Goal: Check status: Check status

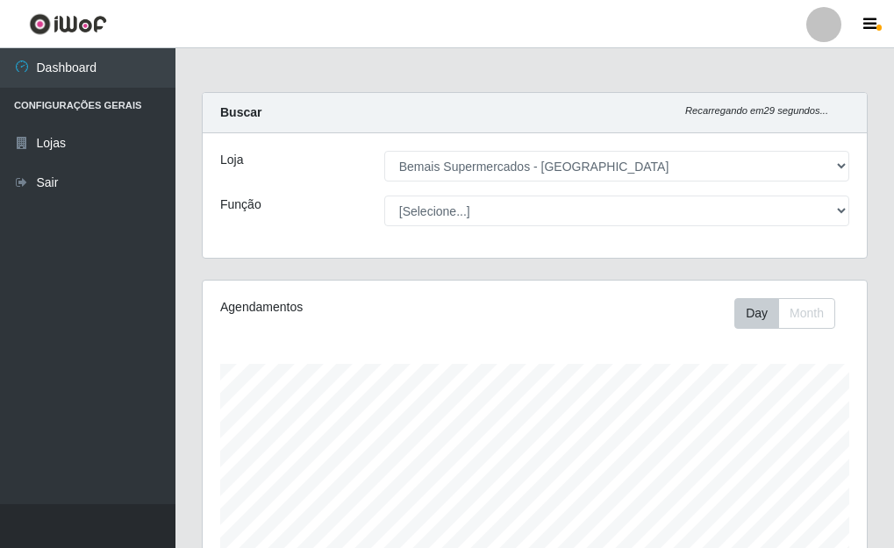
select select "249"
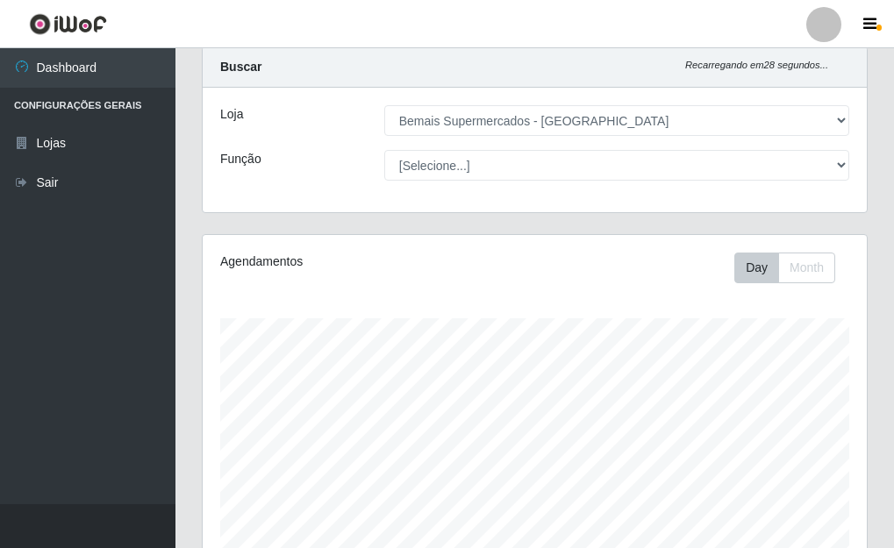
scroll to position [42, 0]
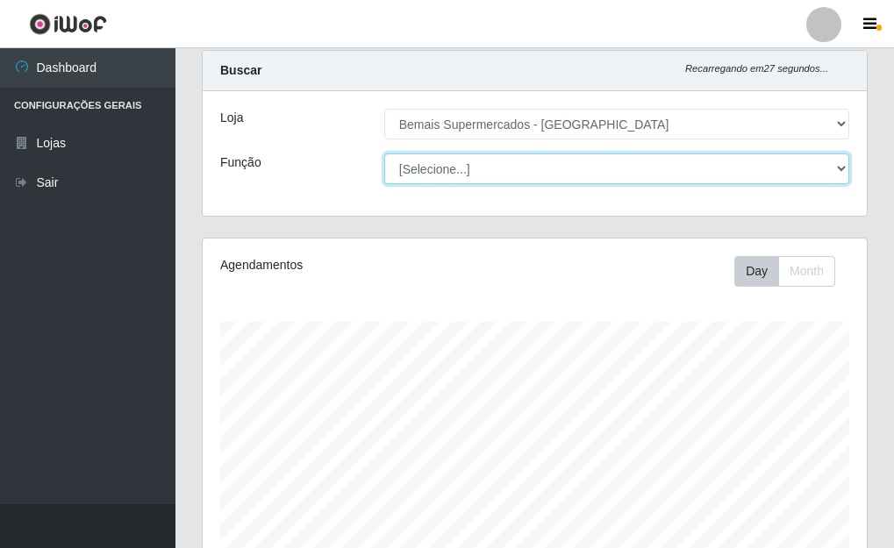
click at [788, 170] on select "[Selecione...] ASG ASG + ASG ++ Auxiliar de Depósito Auxiliar de Depósito + Aux…" at bounding box center [616, 169] width 465 height 31
click at [384, 154] on select "[Selecione...] ASG ASG + ASG ++ Auxiliar de Depósito Auxiliar de Depósito + Aux…" at bounding box center [616, 169] width 465 height 31
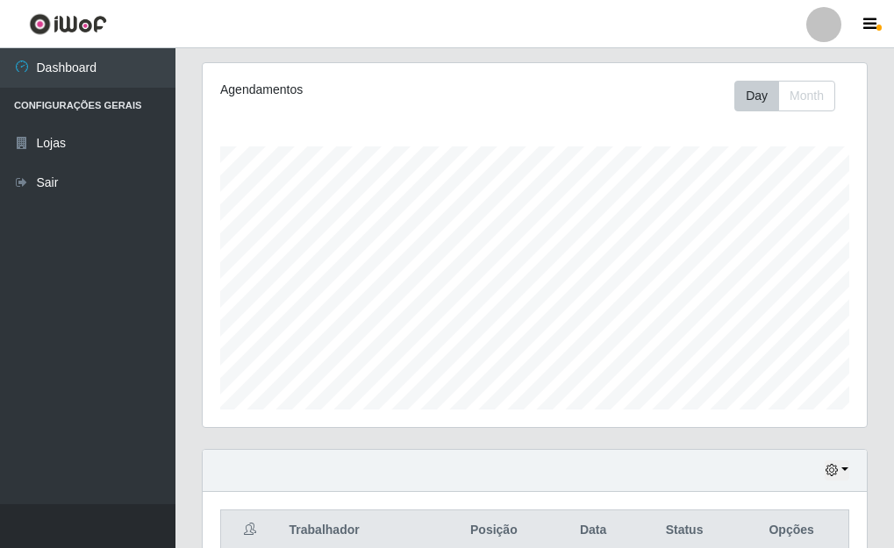
scroll to position [304, 0]
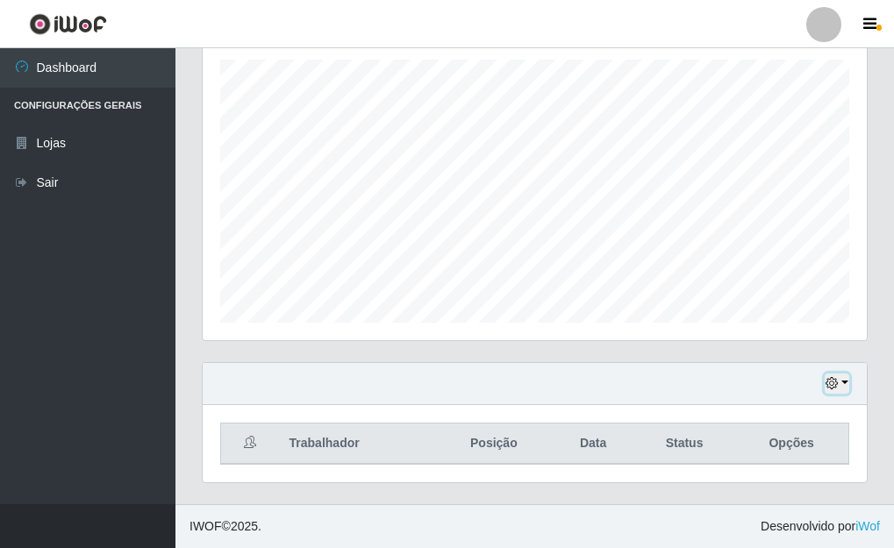
click at [834, 382] on icon "button" at bounding box center [832, 383] width 12 height 12
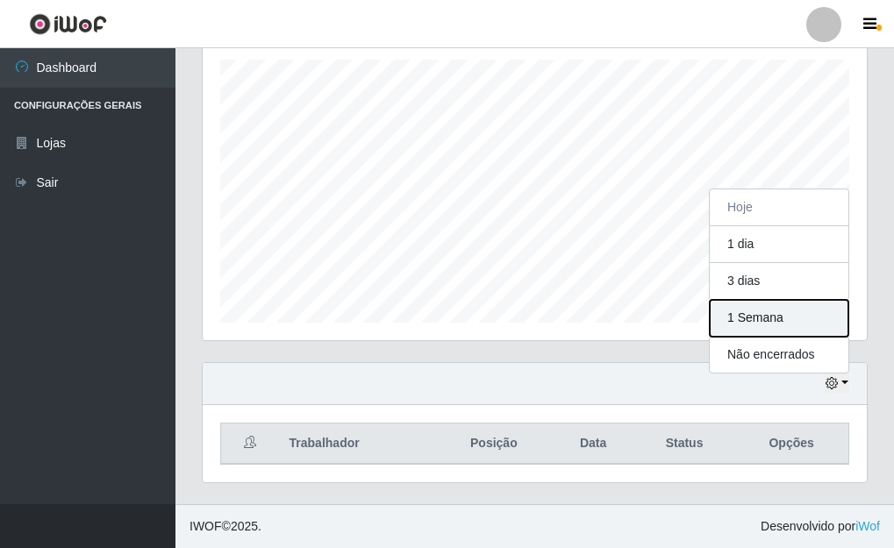
click at [778, 322] on button "1 Semana" at bounding box center [779, 318] width 139 height 37
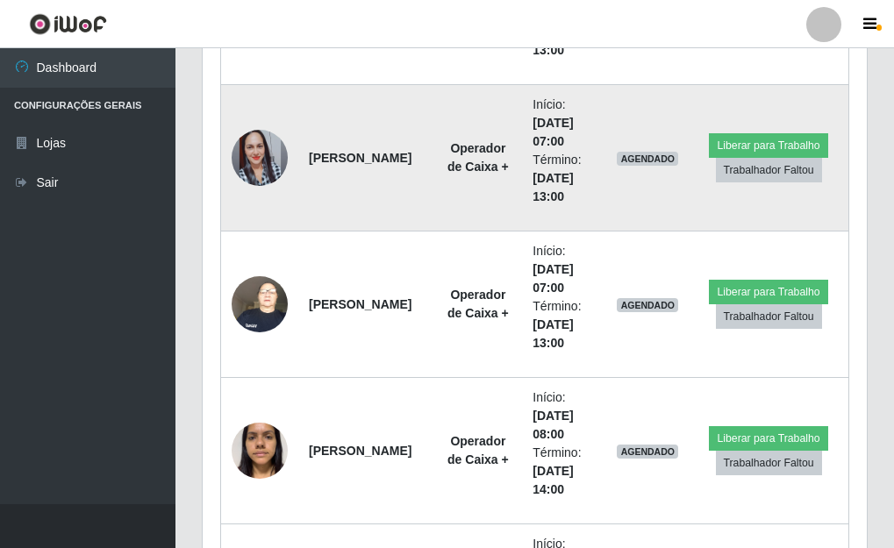
scroll to position [919, 0]
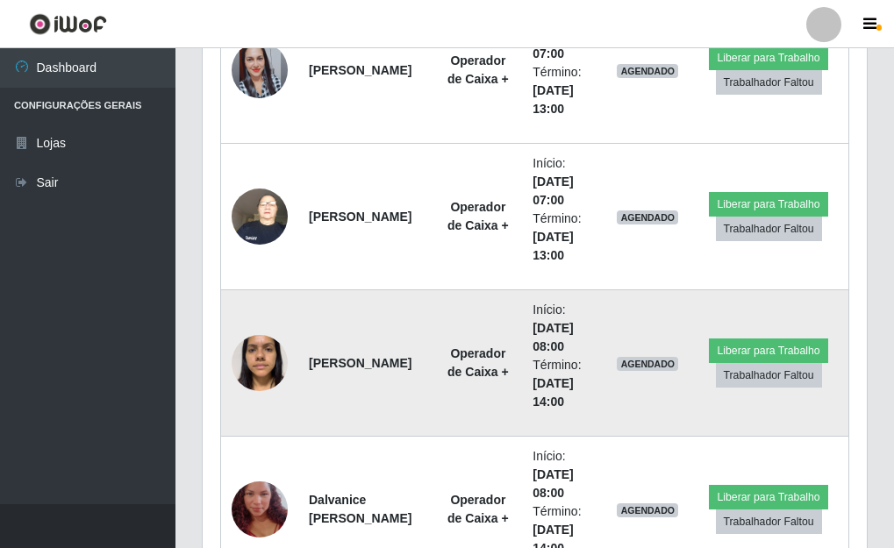
click at [260, 357] on img at bounding box center [260, 363] width 56 height 75
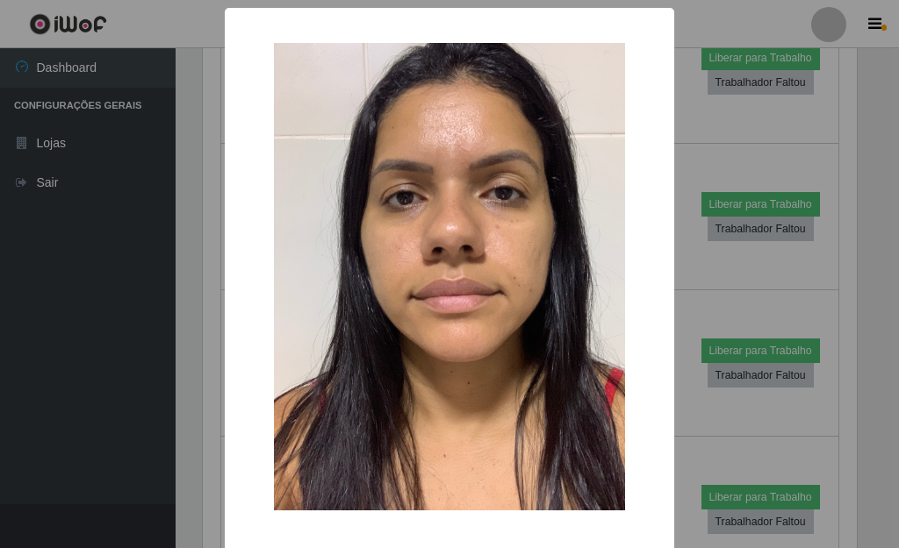
click at [738, 261] on div "× OK Cancel" at bounding box center [449, 274] width 899 height 548
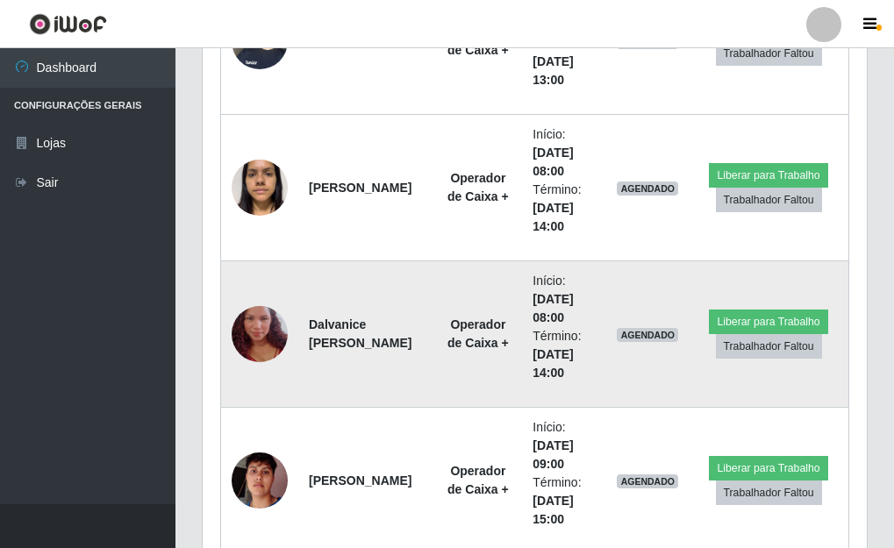
scroll to position [1182, 0]
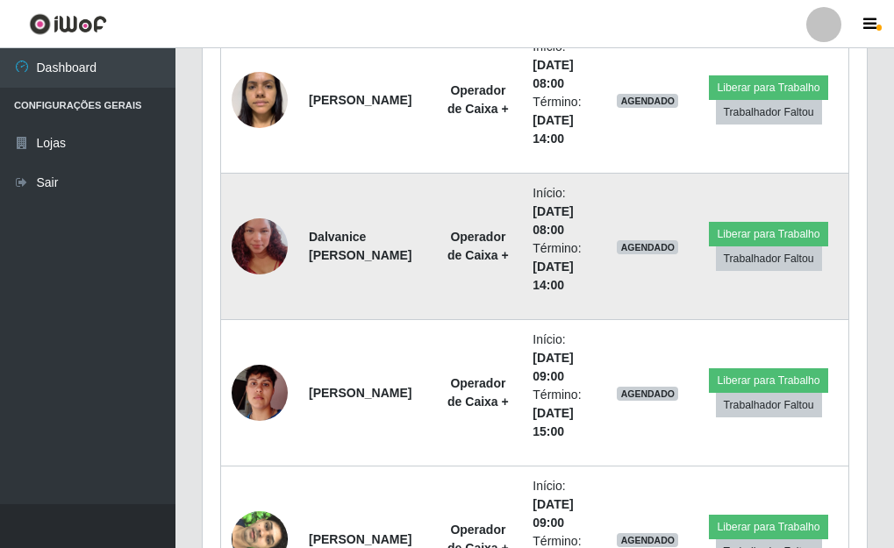
click at [273, 247] on img at bounding box center [260, 247] width 56 height 100
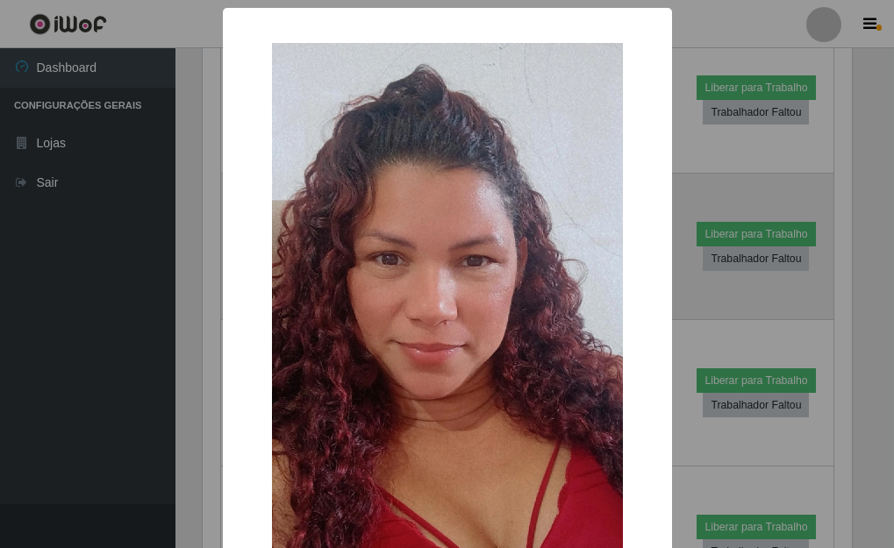
scroll to position [364, 654]
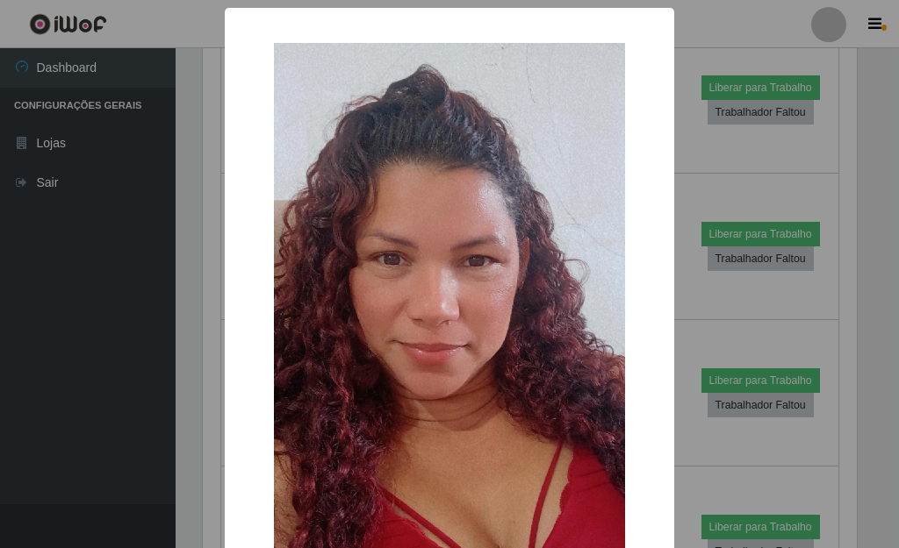
click at [693, 198] on div "× OK Cancel" at bounding box center [449, 274] width 899 height 548
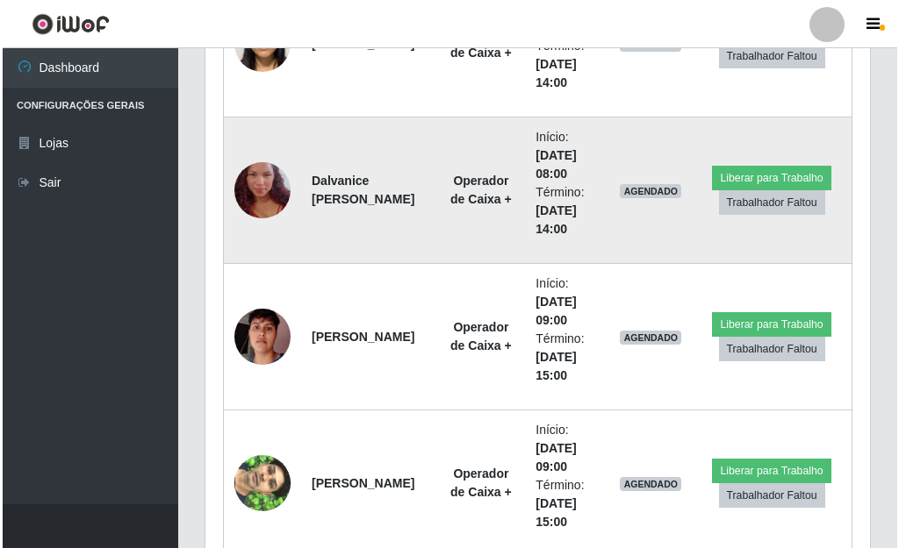
scroll to position [1357, 0]
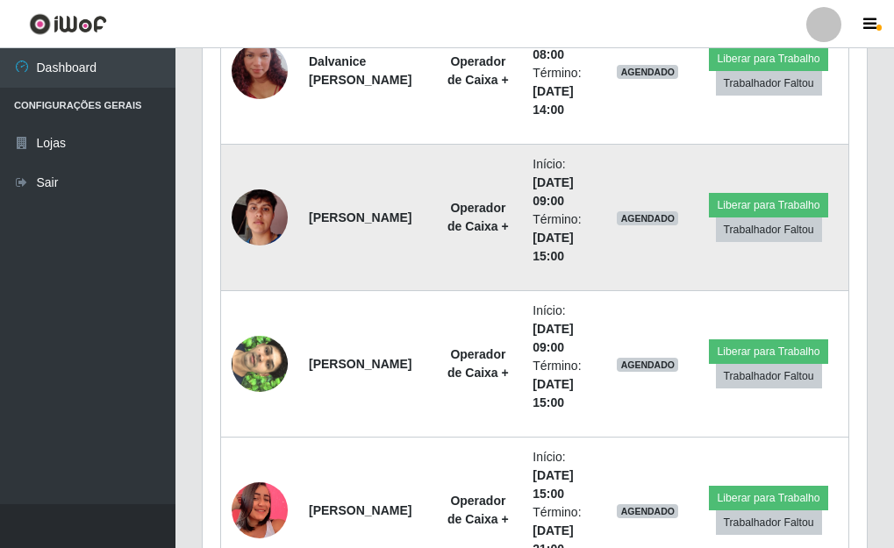
click at [271, 203] on img at bounding box center [260, 218] width 56 height 100
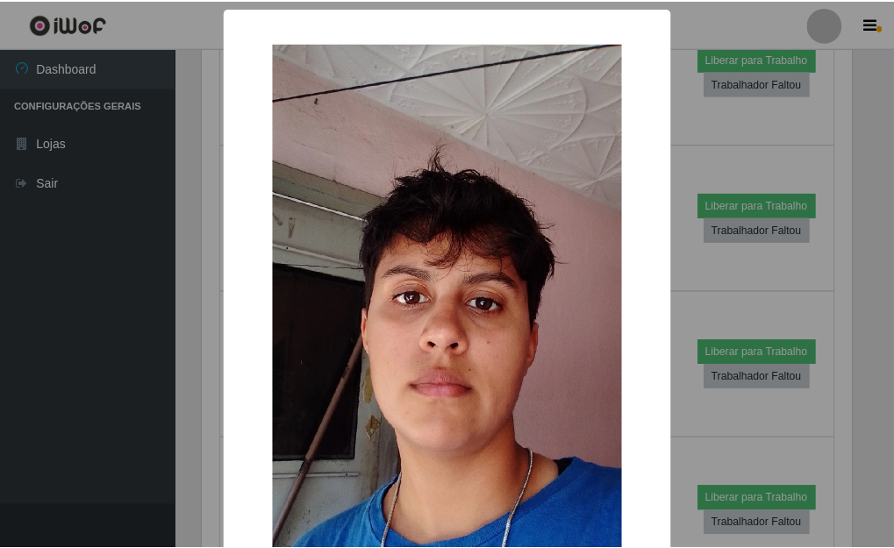
scroll to position [364, 654]
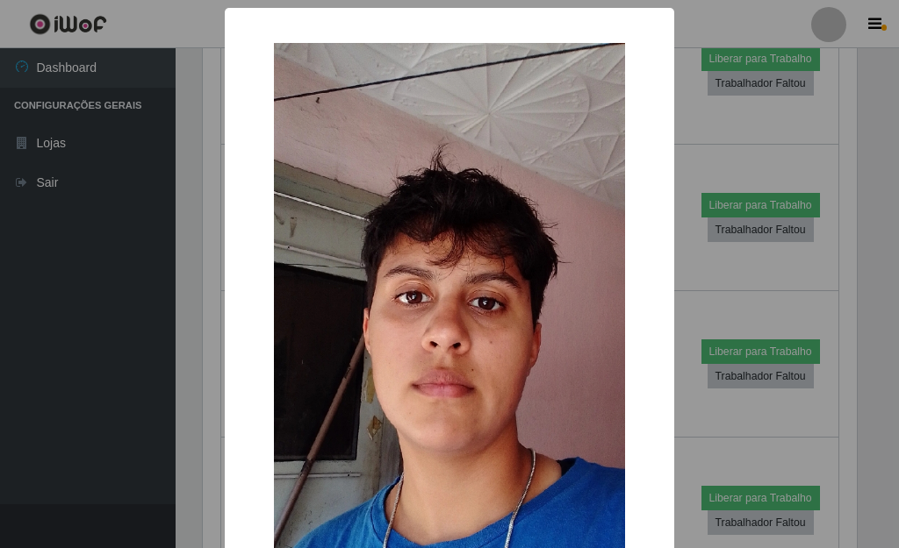
click at [771, 170] on div "× OK Cancel" at bounding box center [449, 274] width 899 height 548
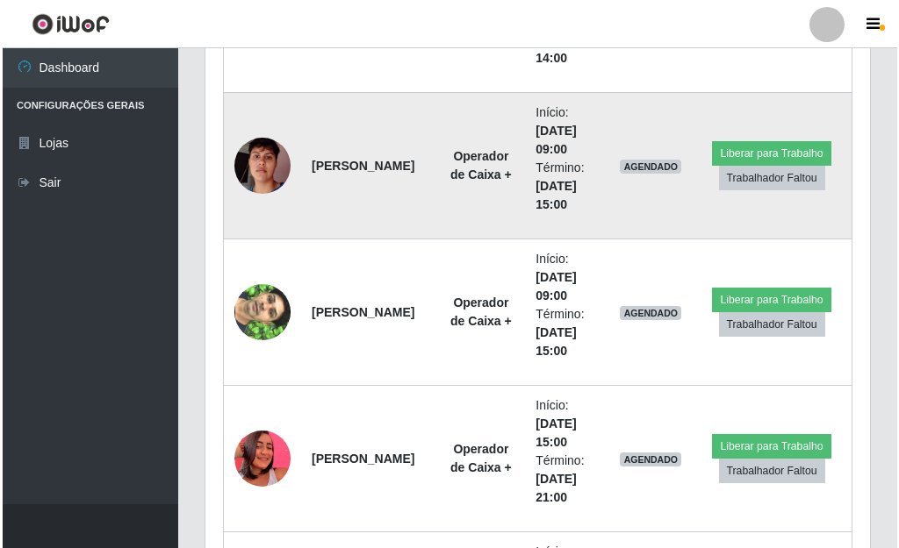
scroll to position [1445, 0]
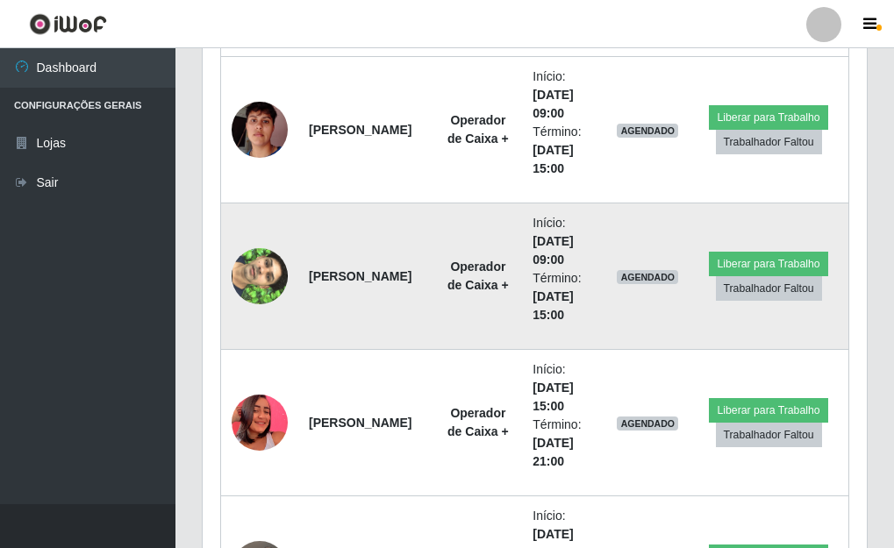
click at [264, 286] on img at bounding box center [260, 276] width 56 height 100
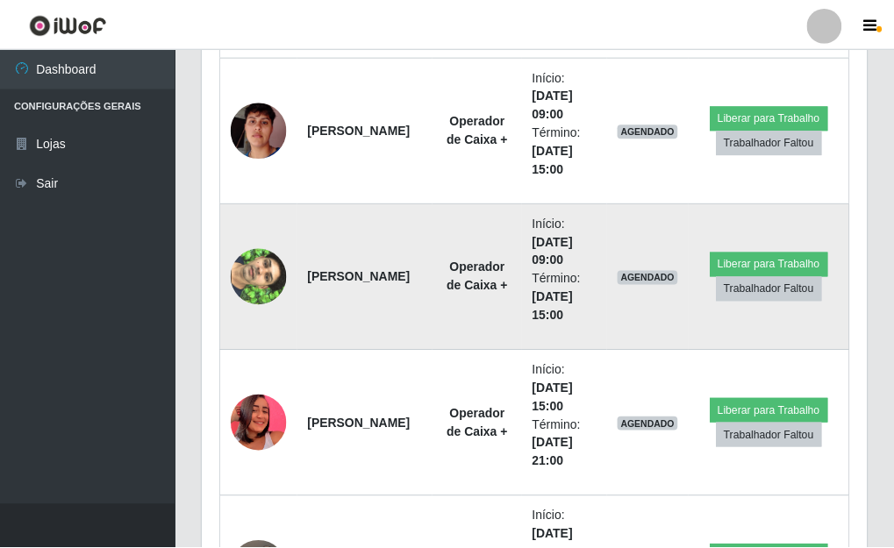
scroll to position [364, 654]
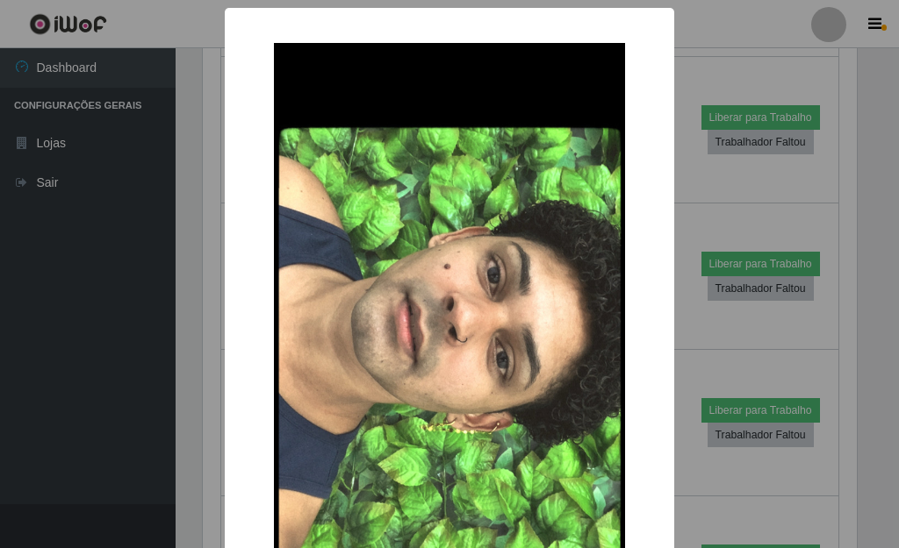
click at [806, 224] on div "× OK Cancel" at bounding box center [449, 274] width 899 height 548
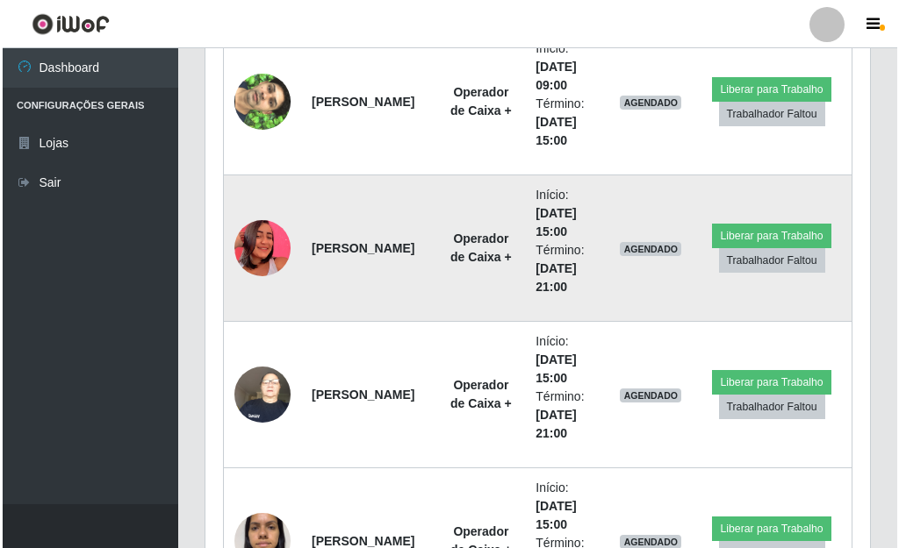
scroll to position [1621, 0]
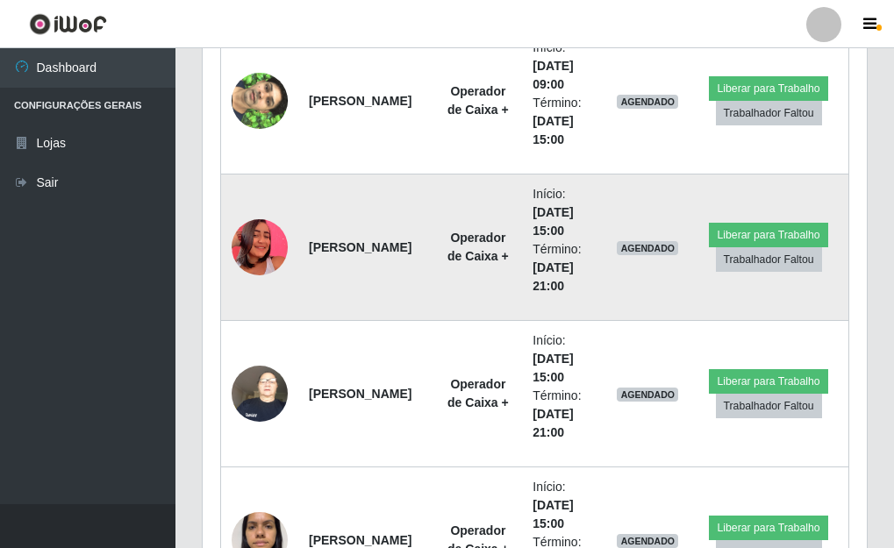
click at [246, 252] on img at bounding box center [260, 247] width 56 height 100
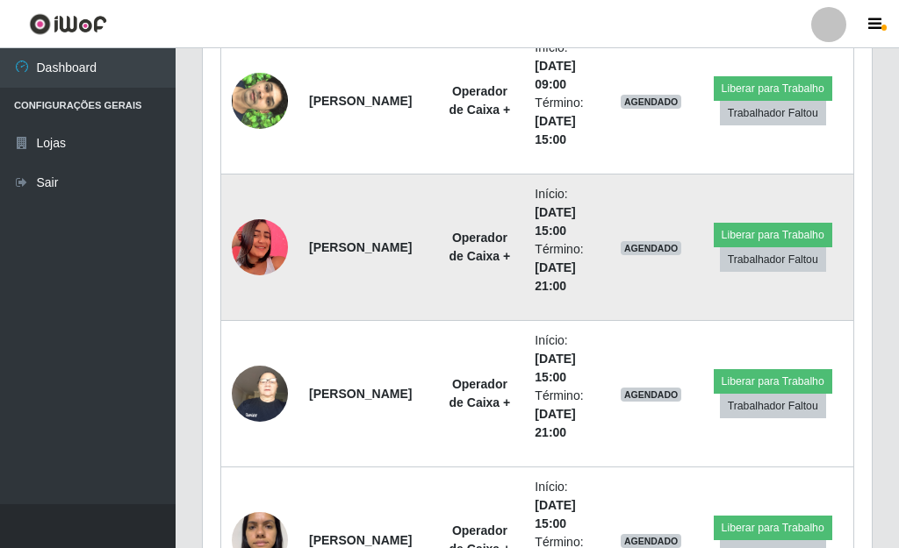
scroll to position [0, 0]
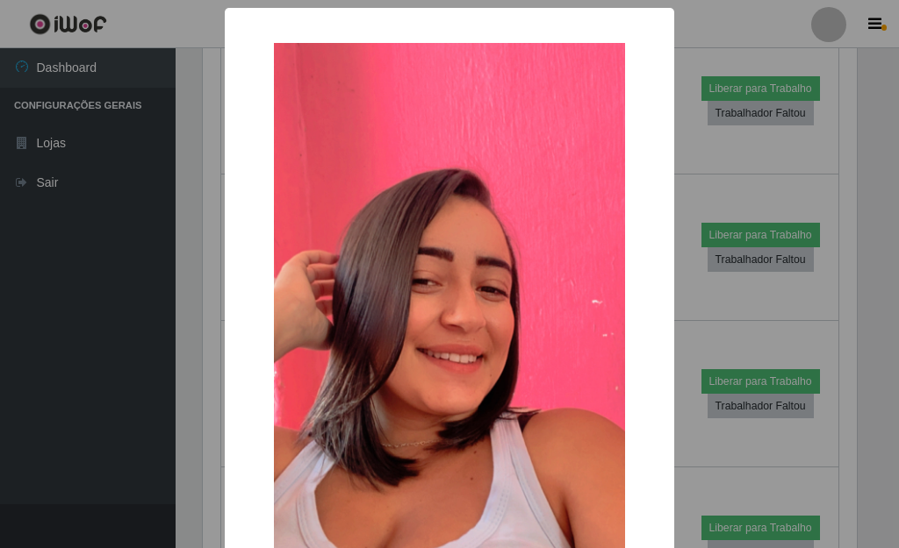
click at [729, 194] on div "× OK Cancel" at bounding box center [449, 274] width 899 height 548
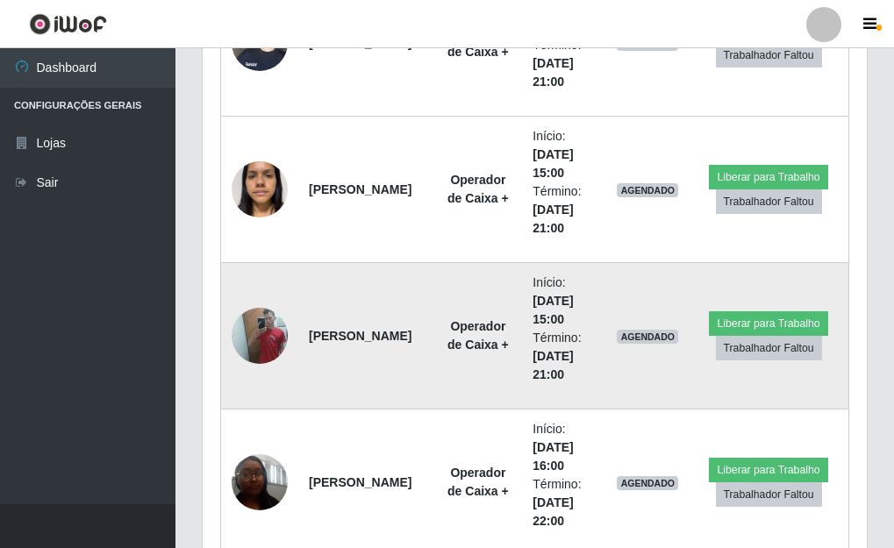
click at [261, 334] on img at bounding box center [260, 335] width 56 height 75
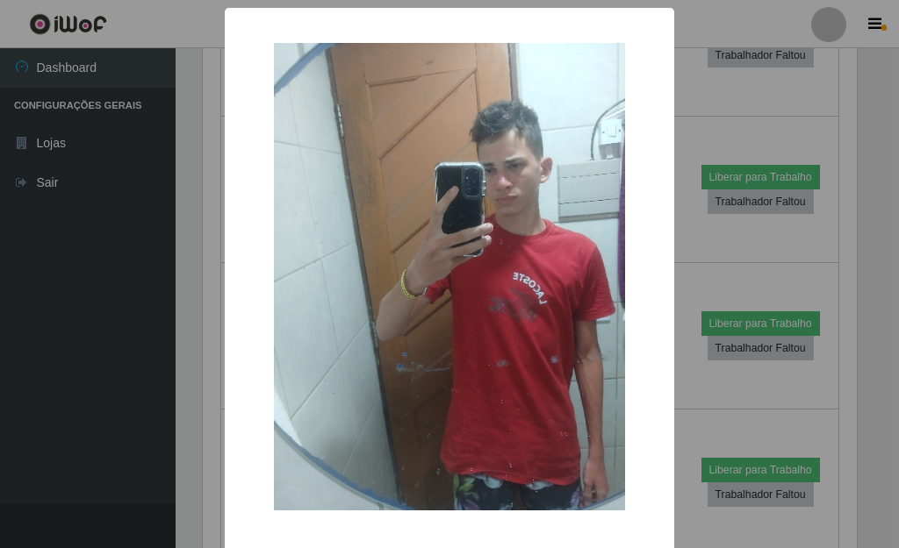
drag, startPoint x: 811, startPoint y: 155, endPoint x: 724, endPoint y: 182, distance: 90.8
click at [807, 157] on div "× OK Cancel" at bounding box center [449, 274] width 899 height 548
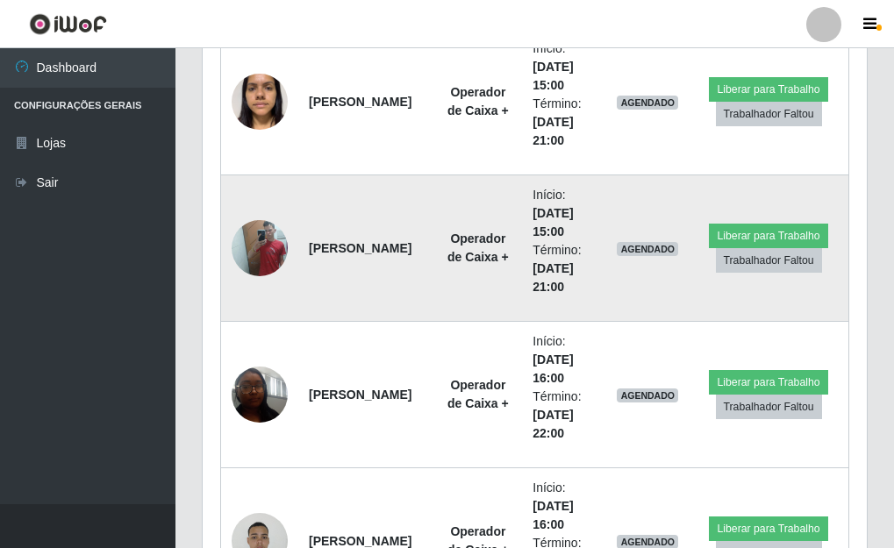
click at [258, 231] on img at bounding box center [260, 248] width 56 height 75
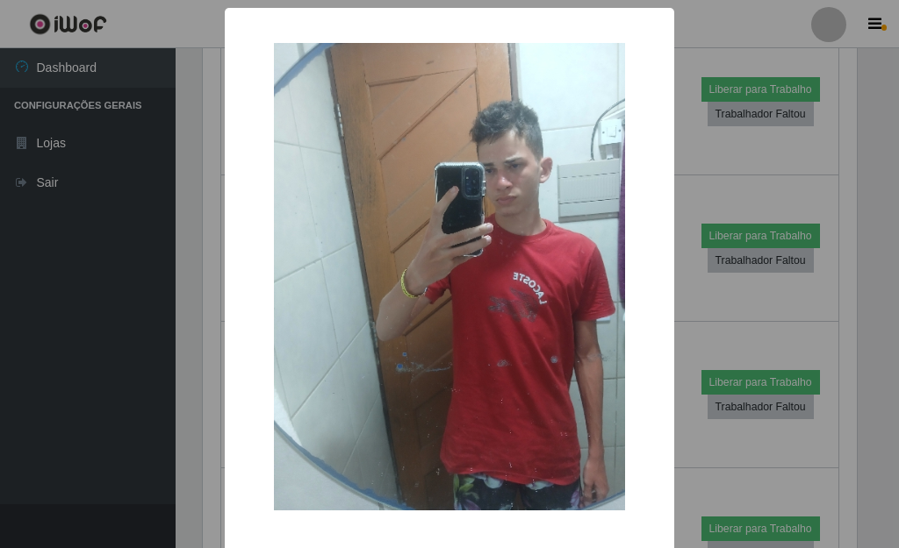
click at [730, 125] on div "× OK Cancel" at bounding box center [449, 274] width 899 height 548
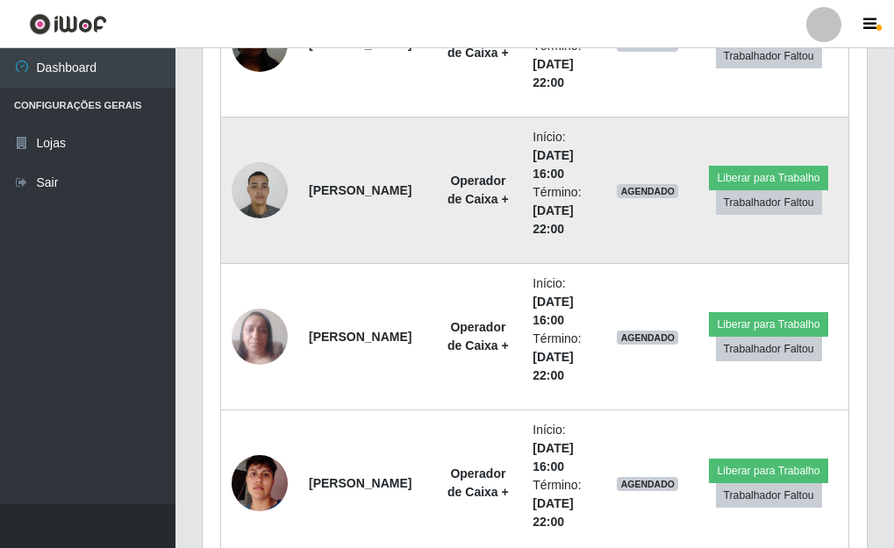
click at [274, 181] on img at bounding box center [260, 190] width 56 height 75
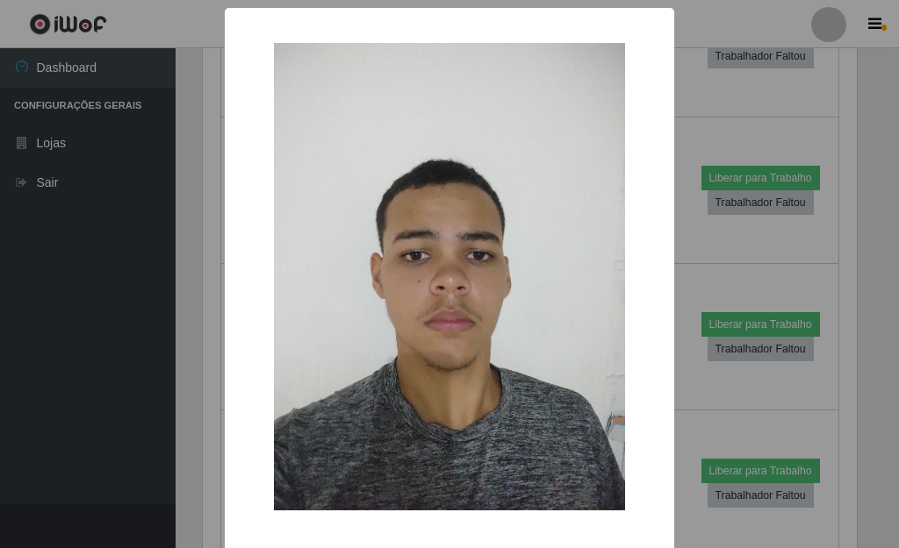
click at [763, 68] on div "× OK Cancel" at bounding box center [449, 274] width 899 height 548
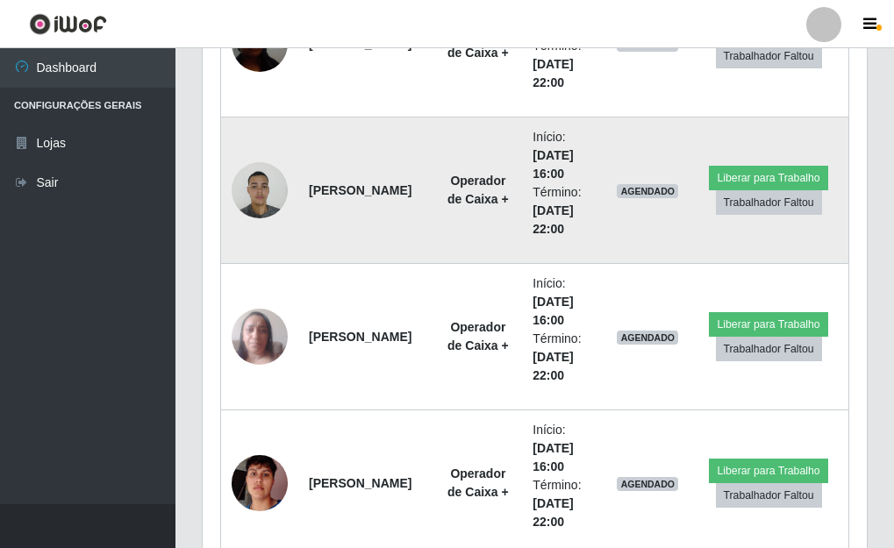
click at [262, 176] on img at bounding box center [260, 190] width 56 height 75
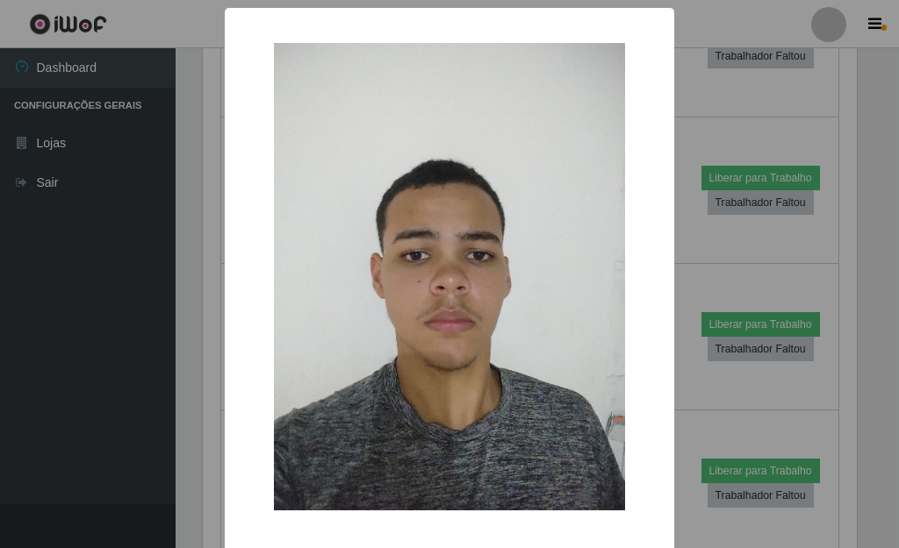
click at [749, 305] on div "× OK Cancel" at bounding box center [449, 274] width 899 height 548
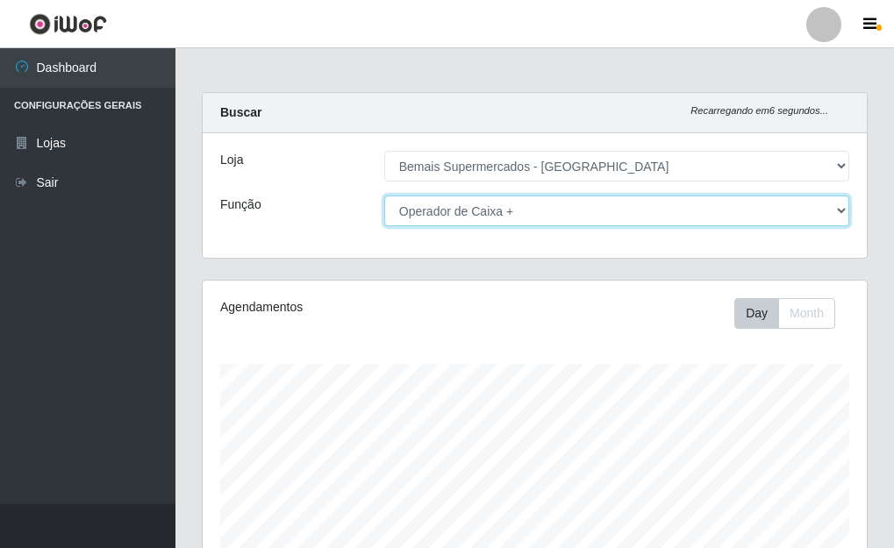
drag, startPoint x: 556, startPoint y: 208, endPoint x: 566, endPoint y: 226, distance: 20.0
click at [557, 210] on select "[Selecione...] ASG ASG + ASG ++ Auxiliar de Depósito Auxiliar de Depósito + Aux…" at bounding box center [616, 211] width 465 height 31
click at [384, 196] on select "[Selecione...] ASG ASG + ASG ++ Auxiliar de Depósito Auxiliar de Depósito + Aux…" at bounding box center [616, 211] width 465 height 31
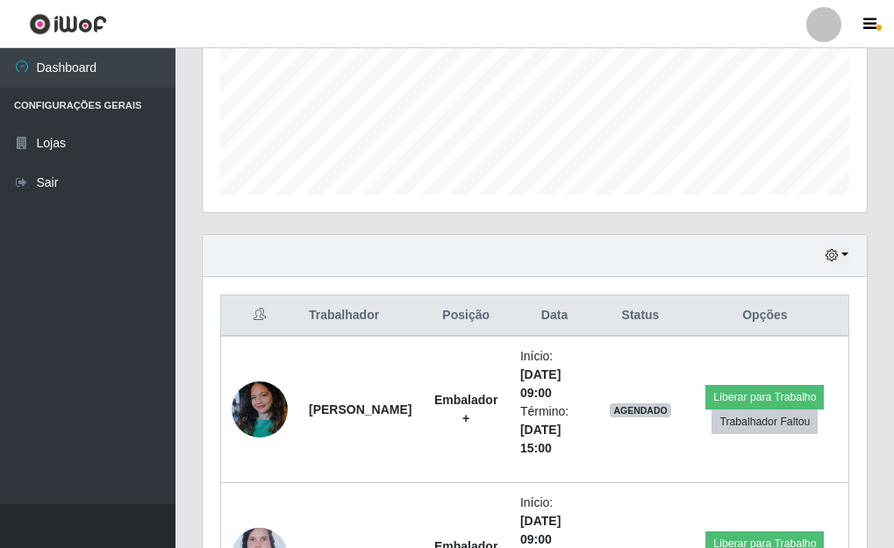
scroll to position [439, 0]
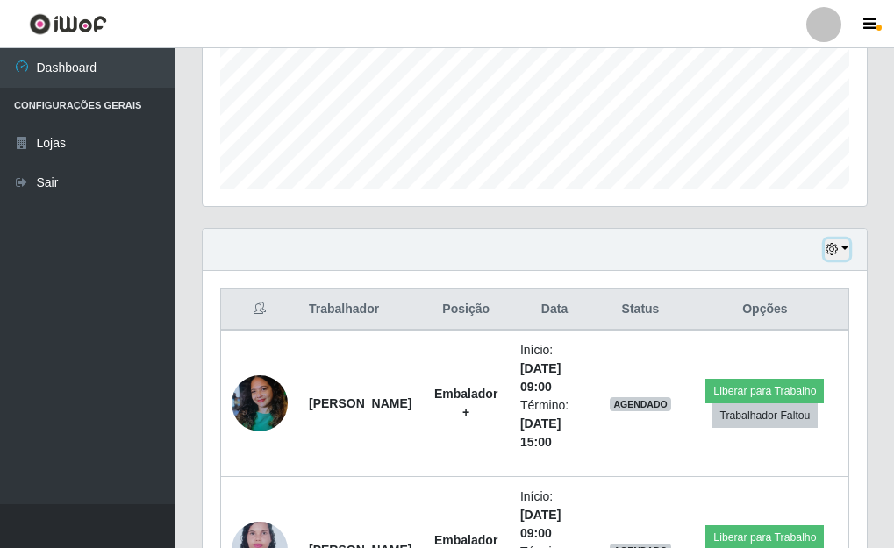
click at [840, 249] on button "button" at bounding box center [837, 250] width 25 height 20
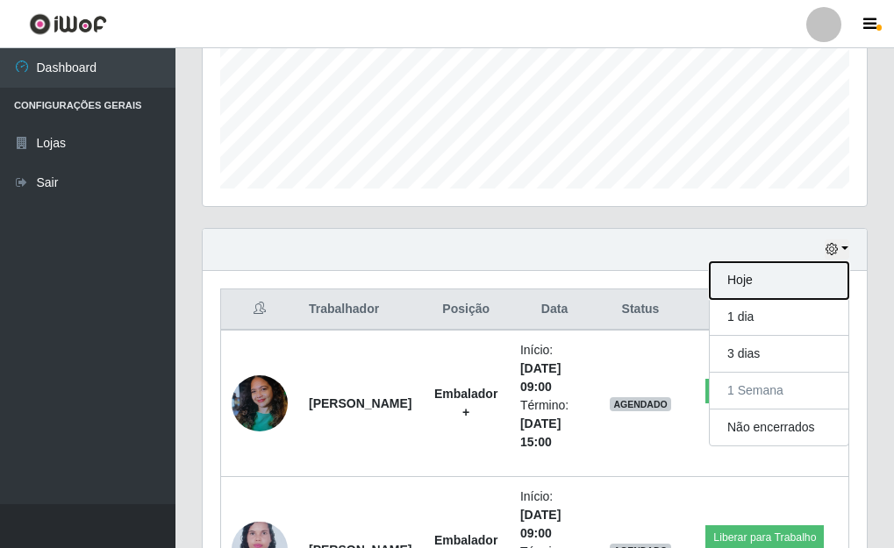
click at [754, 274] on button "Hoje" at bounding box center [779, 280] width 139 height 37
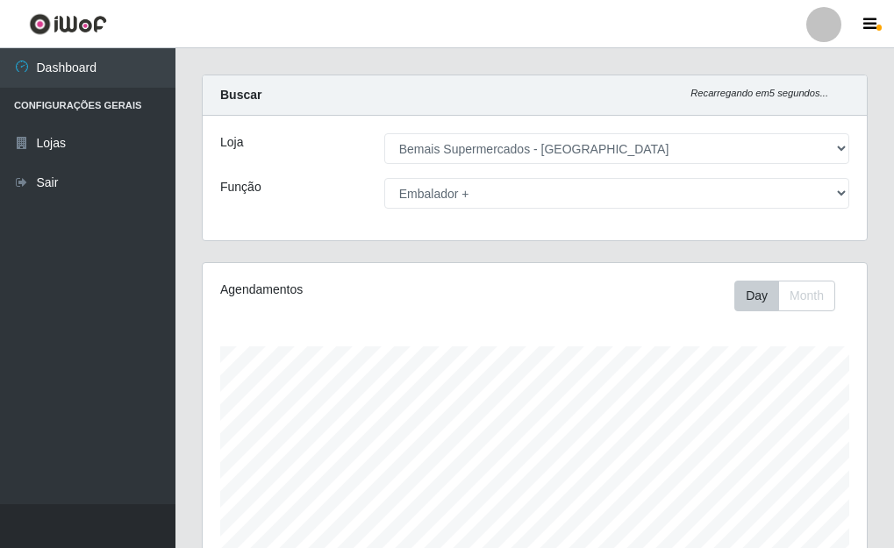
scroll to position [0, 0]
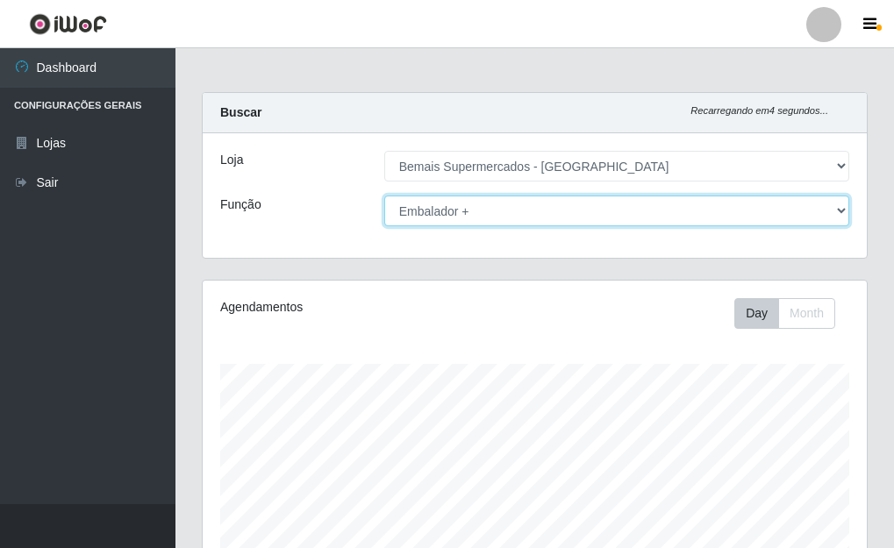
click at [840, 208] on select "[Selecione...] ASG ASG + ASG ++ Auxiliar de Depósito Auxiliar de Depósito + Aux…" at bounding box center [616, 211] width 465 height 31
select select "[Selecione...]"
click at [384, 196] on select "[Selecione...] ASG ASG + ASG ++ Auxiliar de Depósito Auxiliar de Depósito + Aux…" at bounding box center [616, 211] width 465 height 31
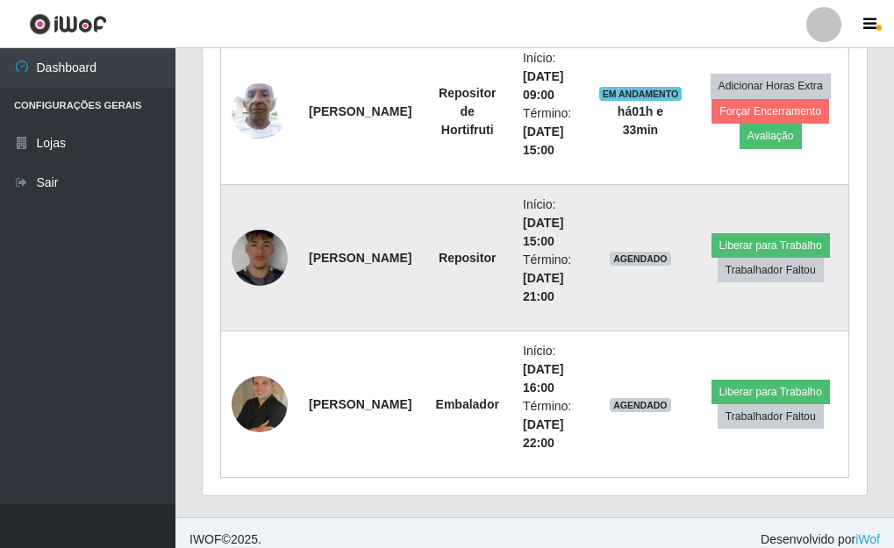
scroll to position [744, 0]
